Goal: Check status: Check status

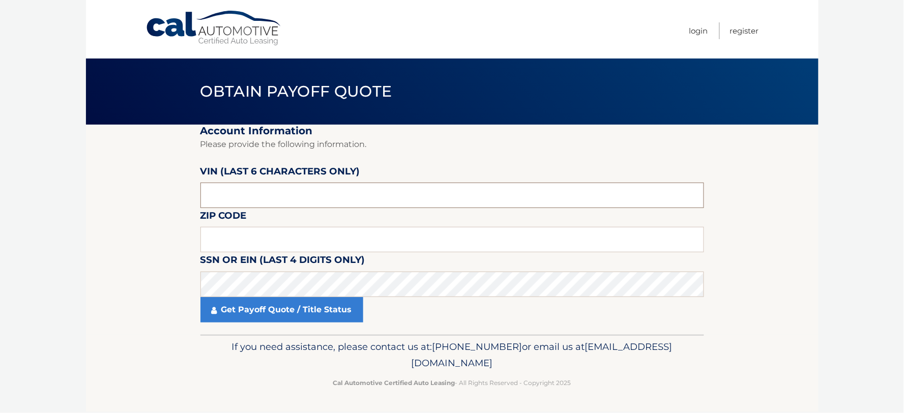
click at [308, 200] on input "text" at bounding box center [452, 195] width 504 height 25
type input "277499"
click at [332, 237] on input "text" at bounding box center [452, 239] width 504 height 25
type input "11746"
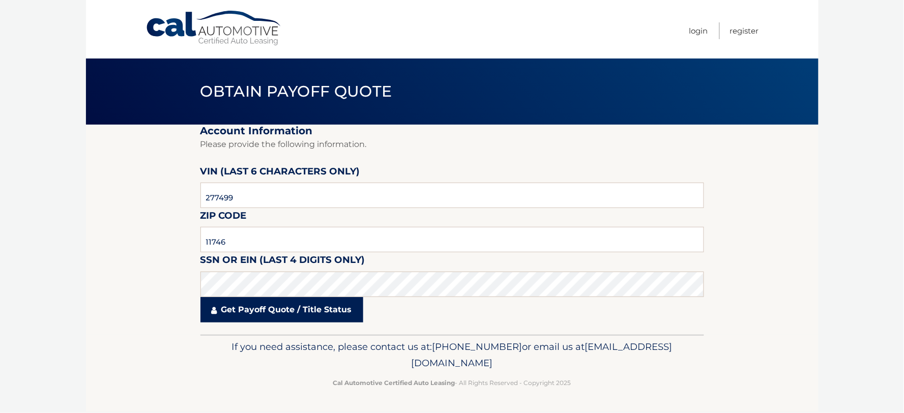
click at [280, 313] on link "Get Payoff Quote / Title Status" at bounding box center [281, 309] width 163 height 25
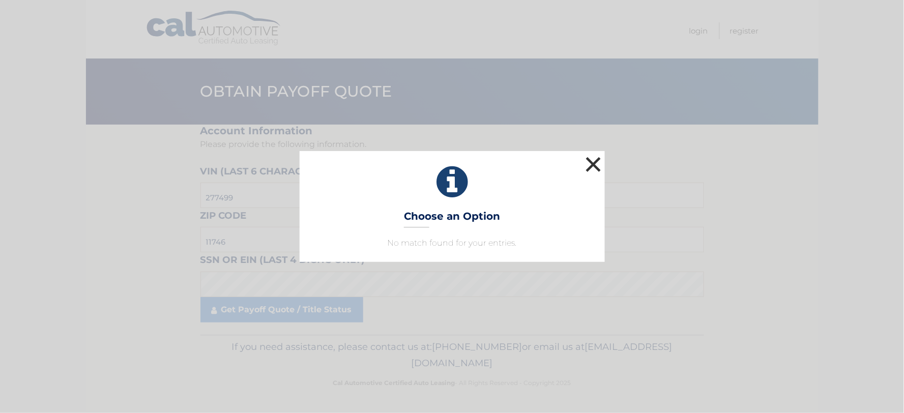
click at [591, 166] on button "×" at bounding box center [594, 164] width 20 height 20
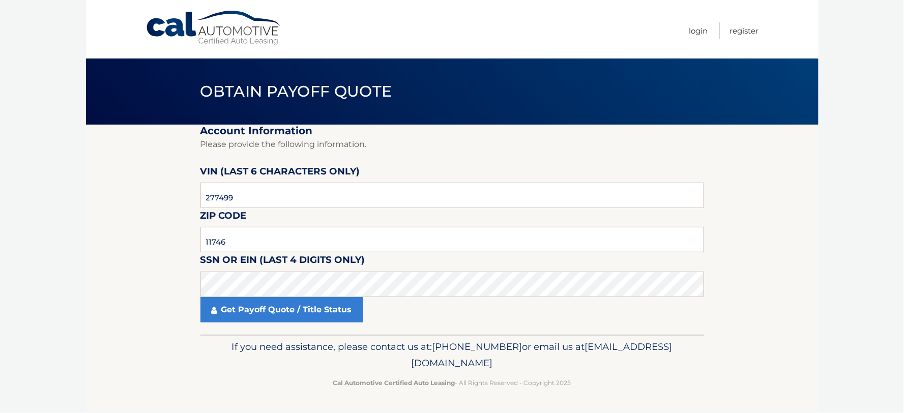
click at [336, 271] on label "SSN or EIN (last 4 digits only)" at bounding box center [282, 261] width 165 height 19
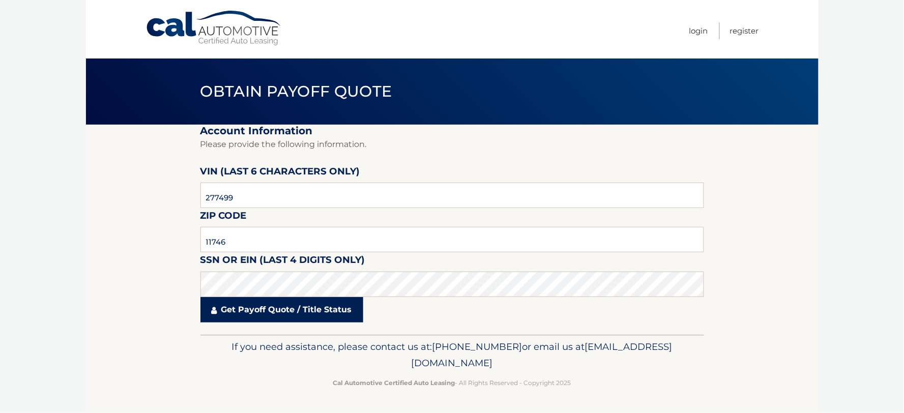
click at [320, 307] on link "Get Payoff Quote / Title Status" at bounding box center [281, 309] width 163 height 25
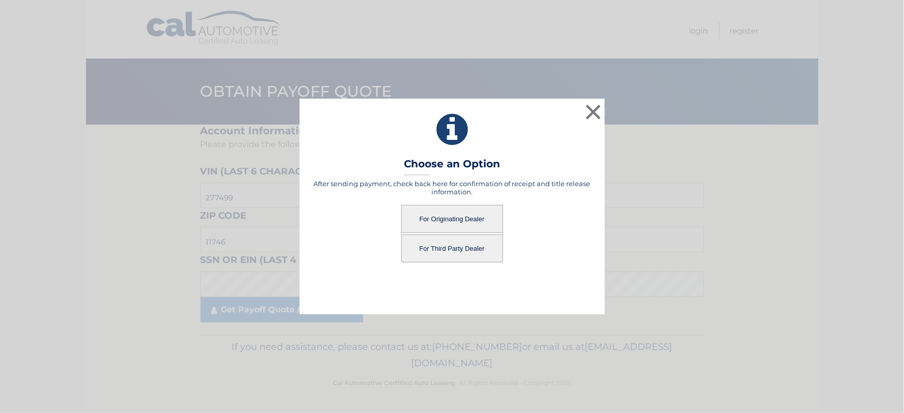
click at [429, 216] on button "For Originating Dealer" at bounding box center [453, 219] width 102 height 28
click at [443, 220] on button "For Originating Dealer" at bounding box center [453, 219] width 102 height 28
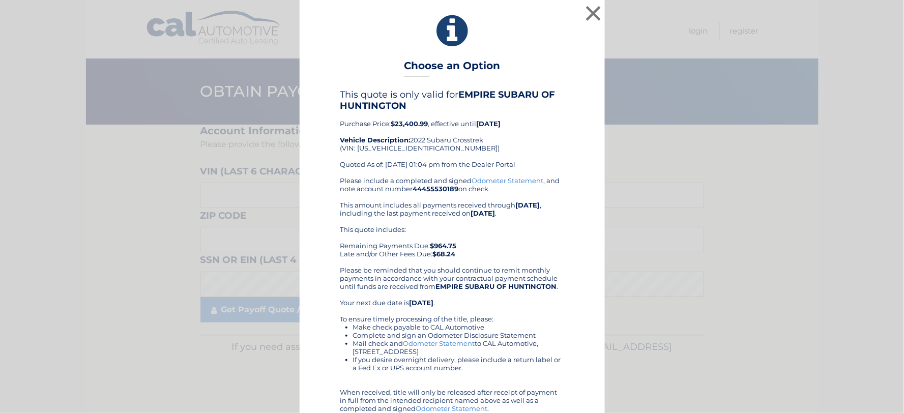
click at [471, 217] on b "[DATE]" at bounding box center [483, 213] width 24 height 8
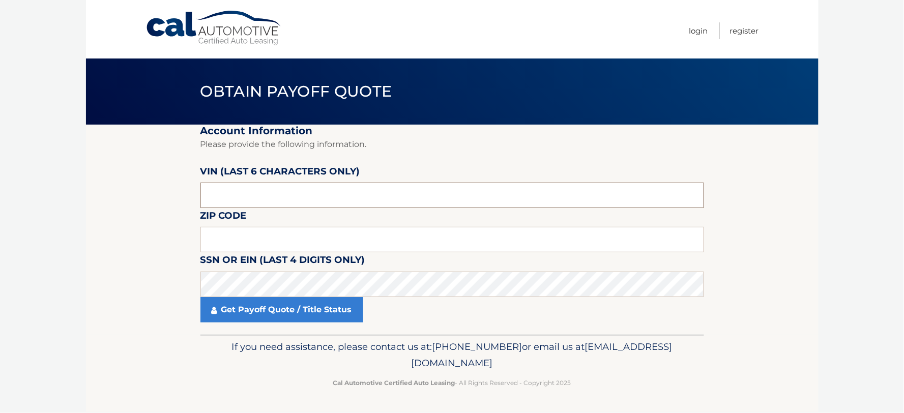
click at [251, 191] on input "text" at bounding box center [452, 195] width 504 height 25
type input "277499"
type input "11746"
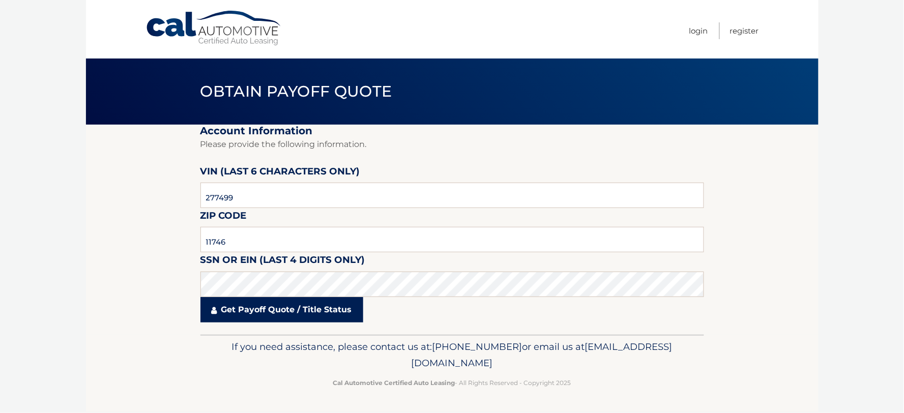
click at [255, 314] on link "Get Payoff Quote / Title Status" at bounding box center [281, 309] width 163 height 25
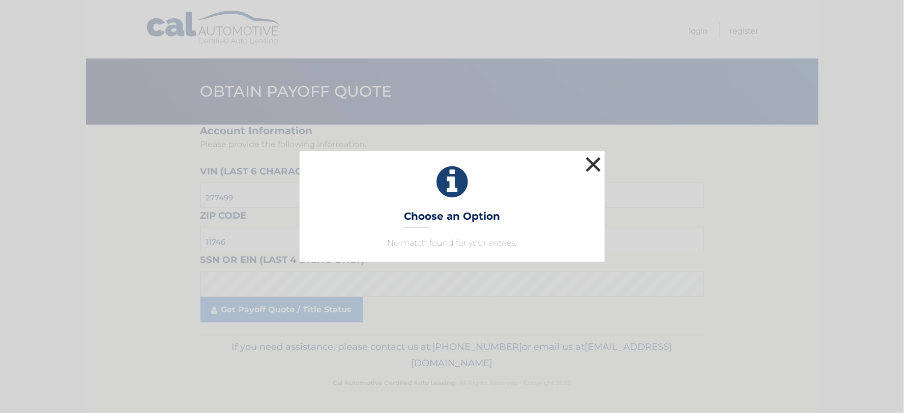
click at [603, 162] on button "×" at bounding box center [594, 164] width 20 height 20
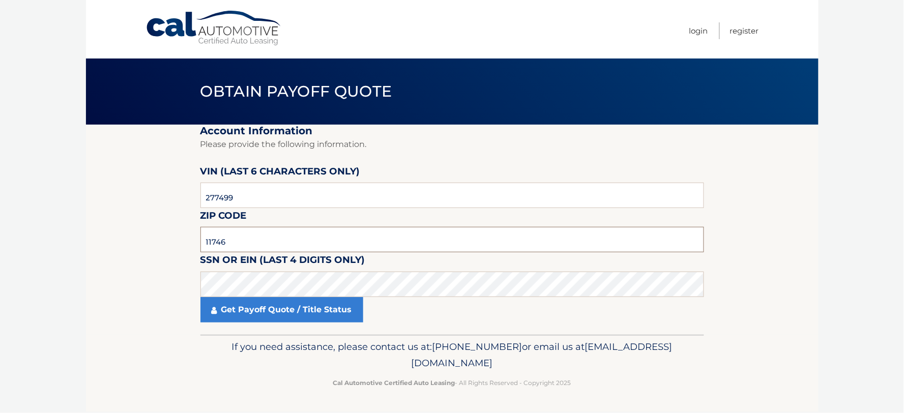
click at [292, 238] on input "11746" at bounding box center [452, 239] width 504 height 25
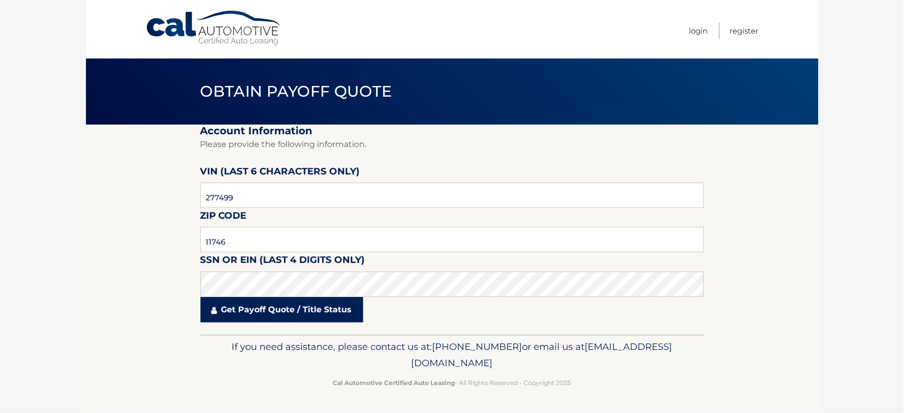
click at [281, 306] on link "Get Payoff Quote / Title Status" at bounding box center [281, 309] width 163 height 25
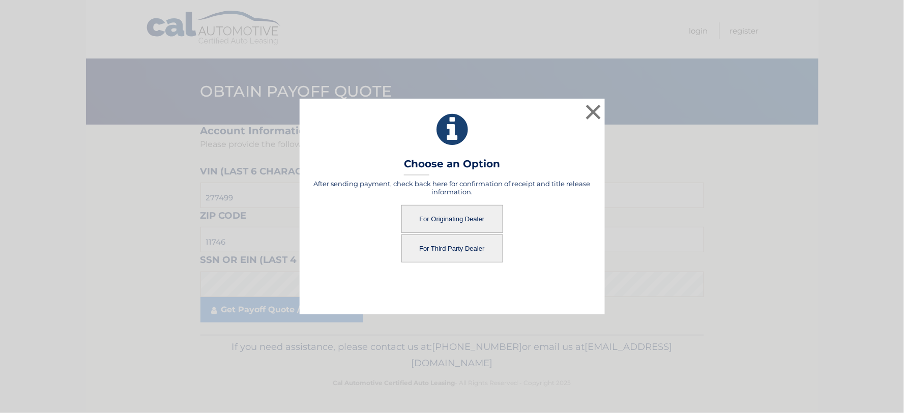
click at [435, 212] on button "For Originating Dealer" at bounding box center [453, 219] width 102 height 28
click at [436, 214] on button "For Originating Dealer" at bounding box center [453, 219] width 102 height 28
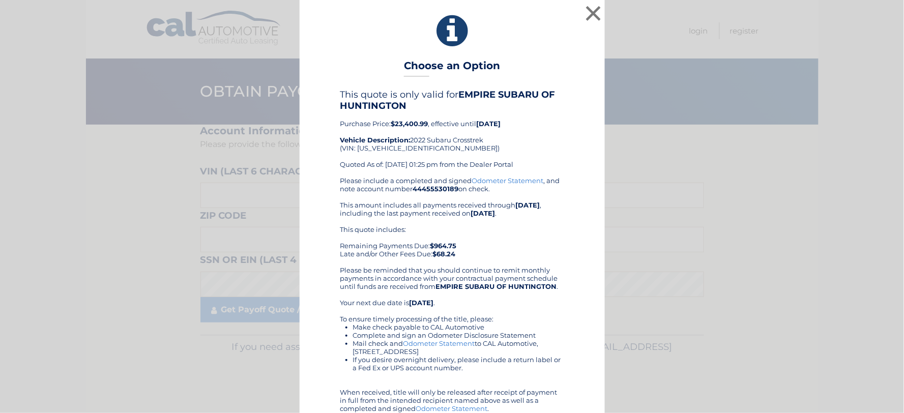
click at [514, 130] on div "This quote is only valid for EMPIRE SUBARU OF HUNTINGTON Purchase Price: $23,40…" at bounding box center [452, 133] width 224 height 88
